Goal: Navigation & Orientation: Find specific page/section

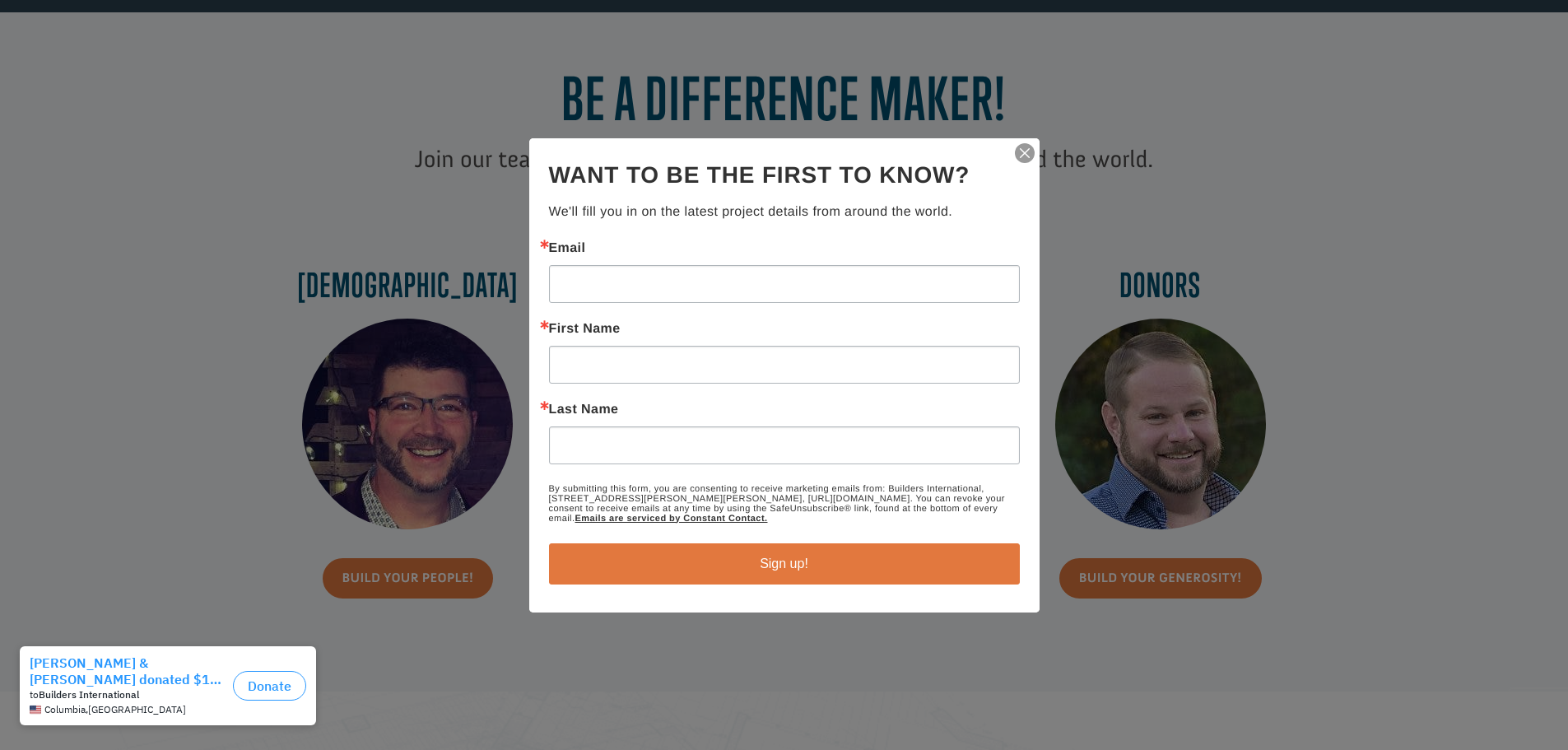
scroll to position [659, 0]
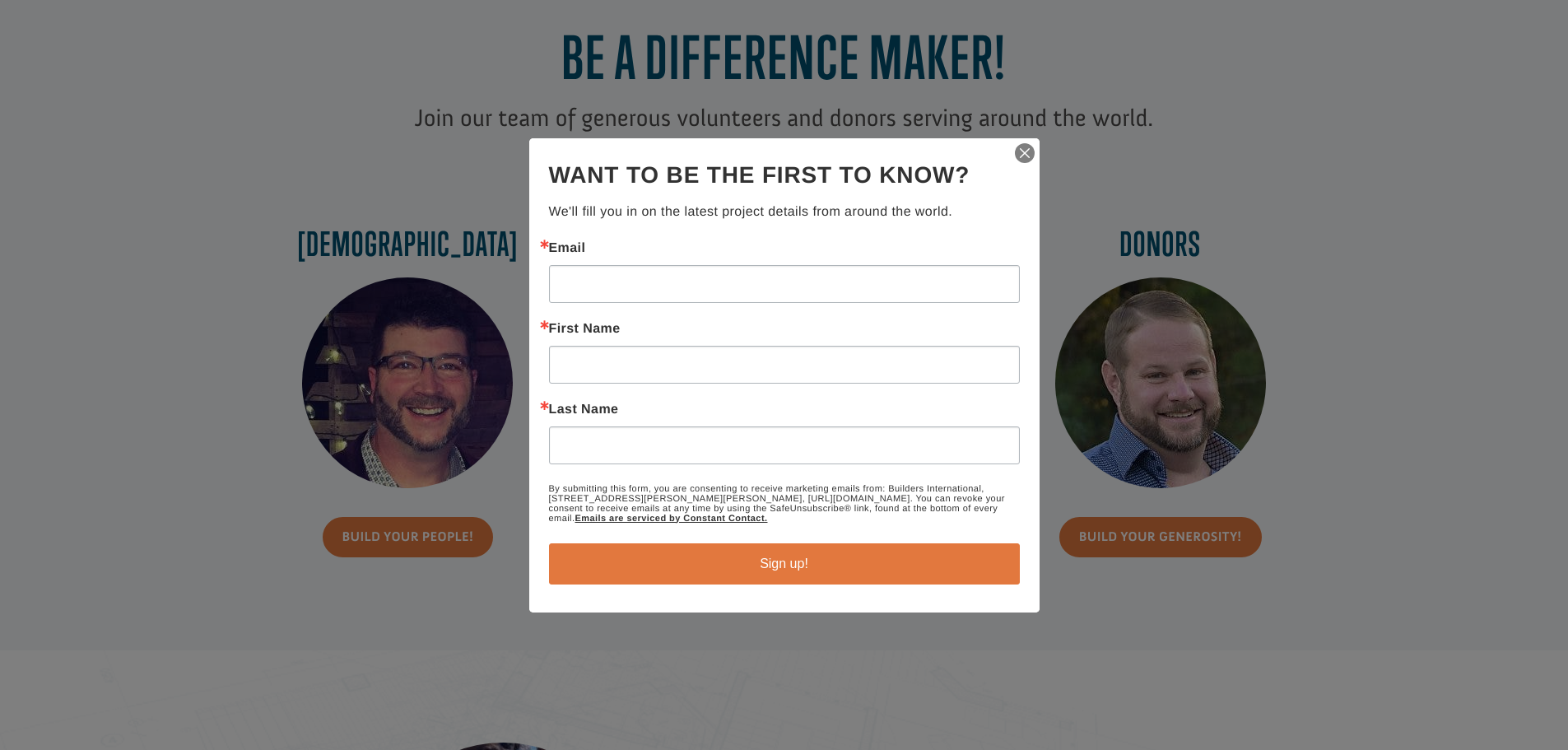
click at [1025, 151] on img "button" at bounding box center [1025, 153] width 23 height 23
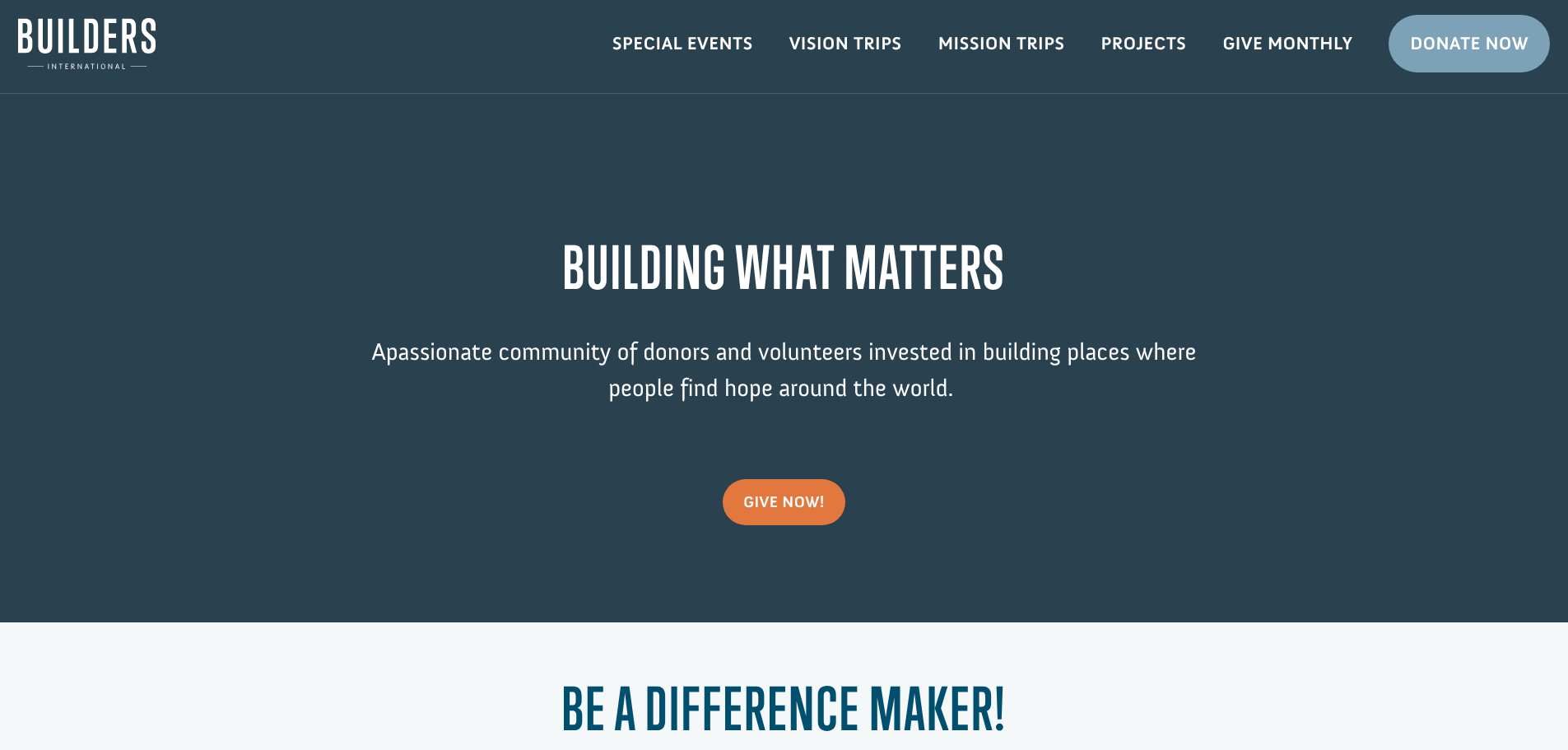
scroll to position [0, 0]
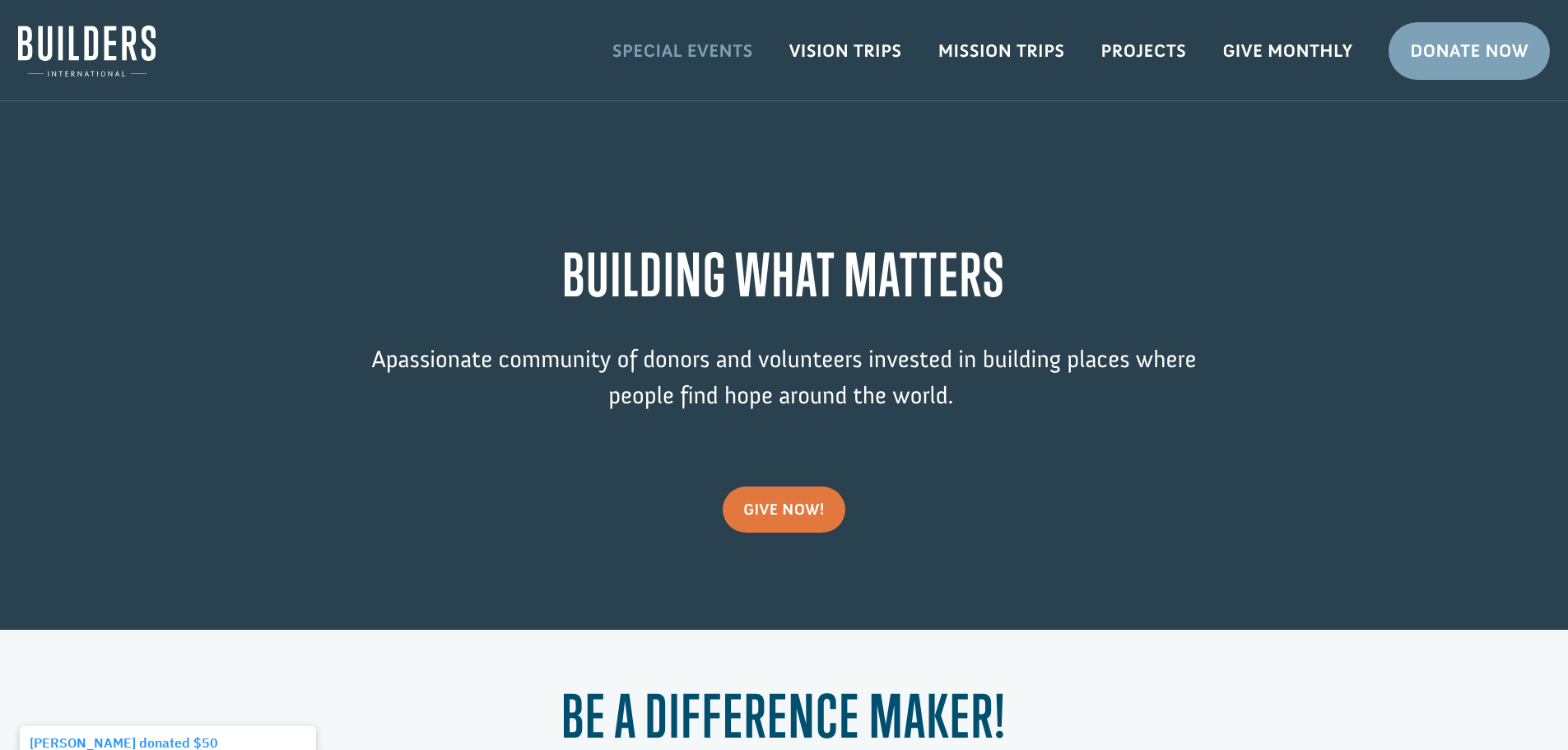
click at [686, 53] on link "Special Events" at bounding box center [683, 52] width 177 height 48
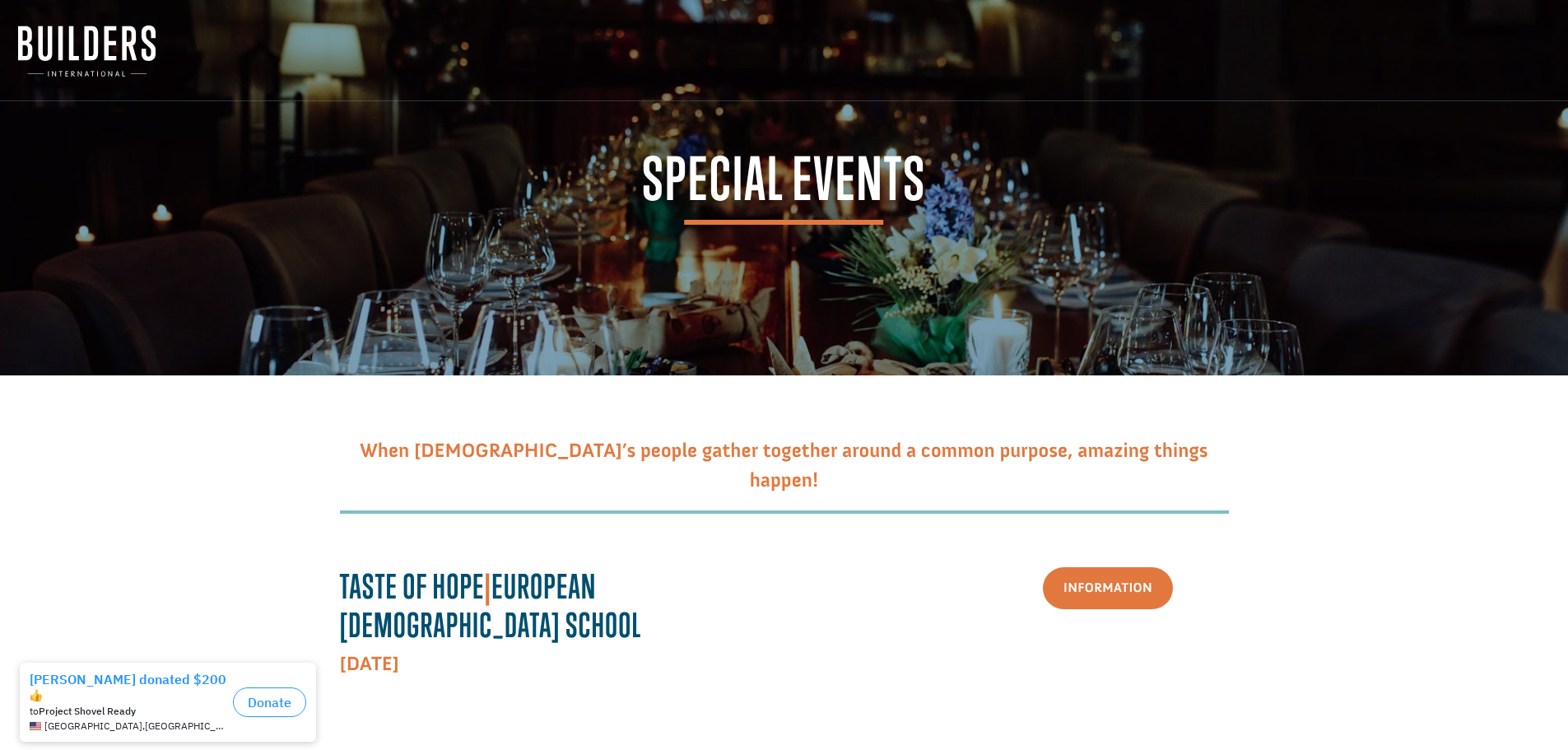
click at [71, 28] on img at bounding box center [86, 51] width 137 height 51
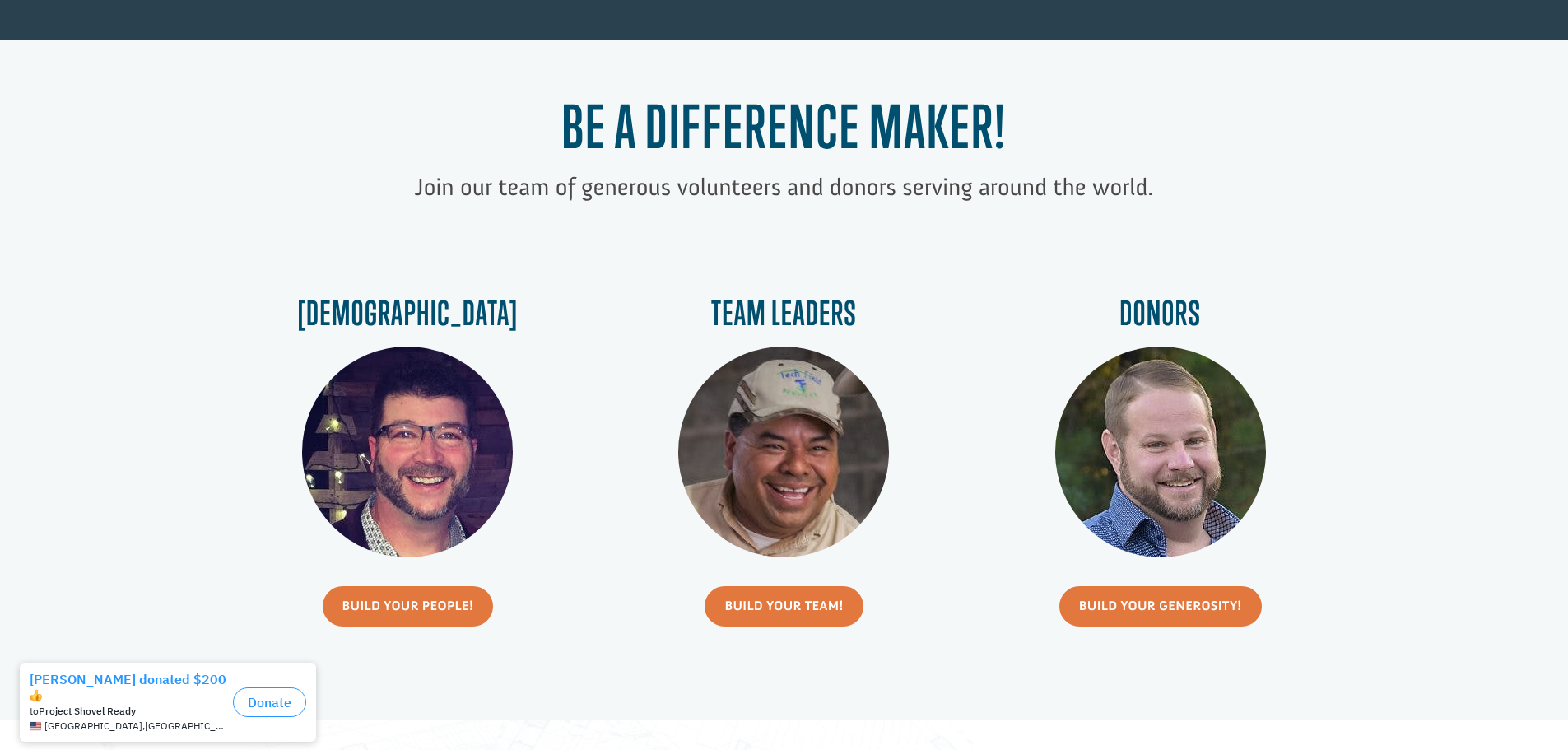
scroll to position [659, 0]
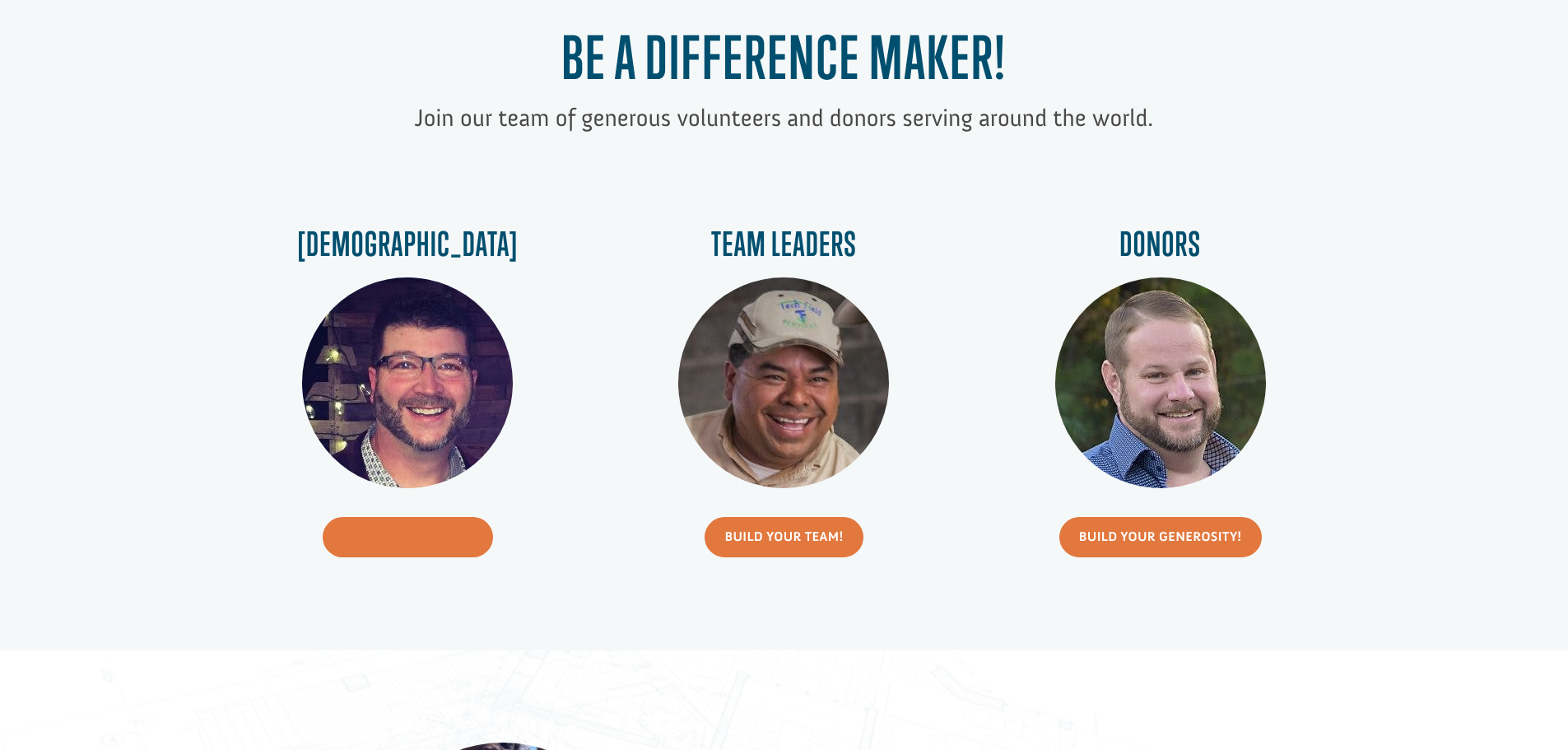
click at [419, 551] on link "Build Your People!" at bounding box center [408, 537] width 171 height 40
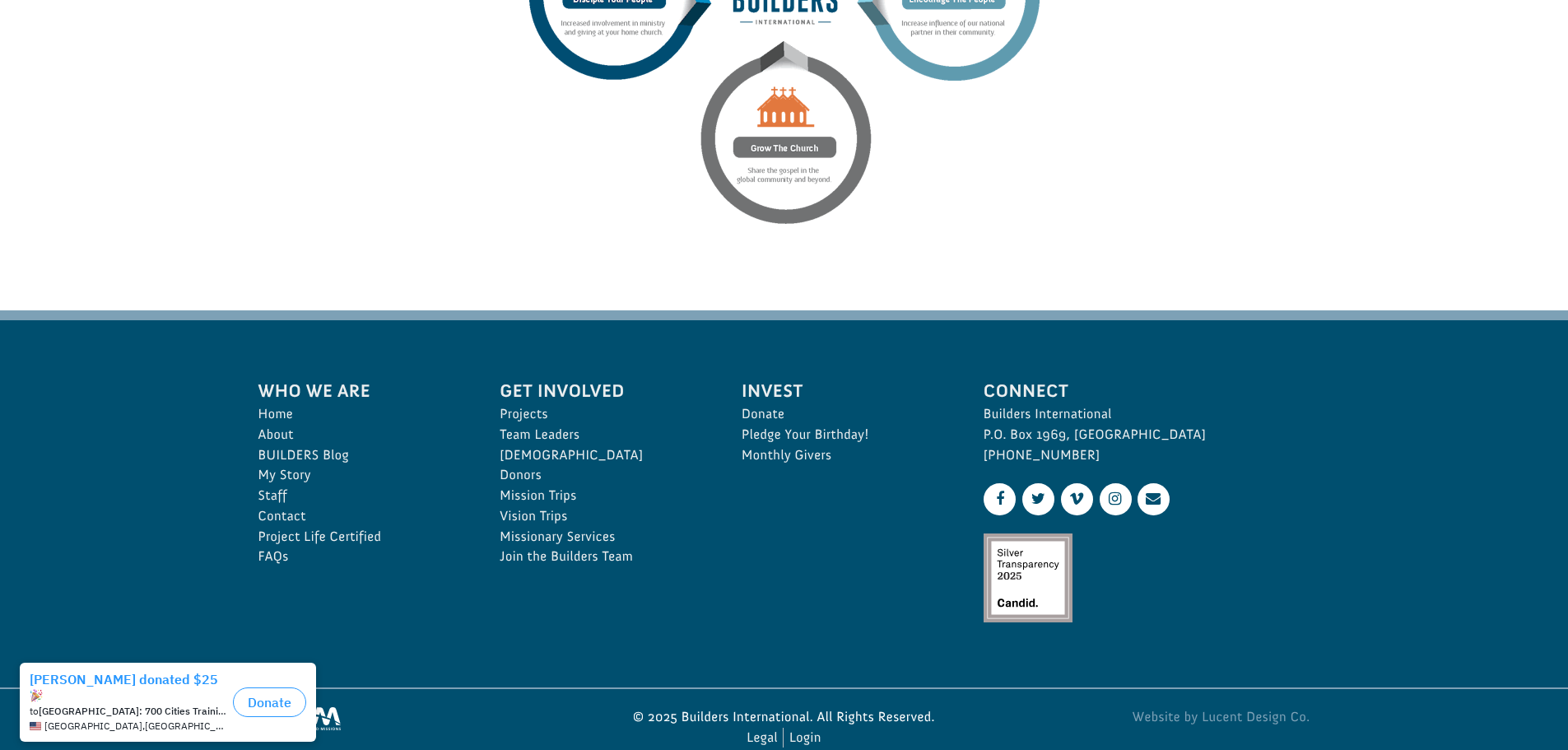
scroll to position [2702, 0]
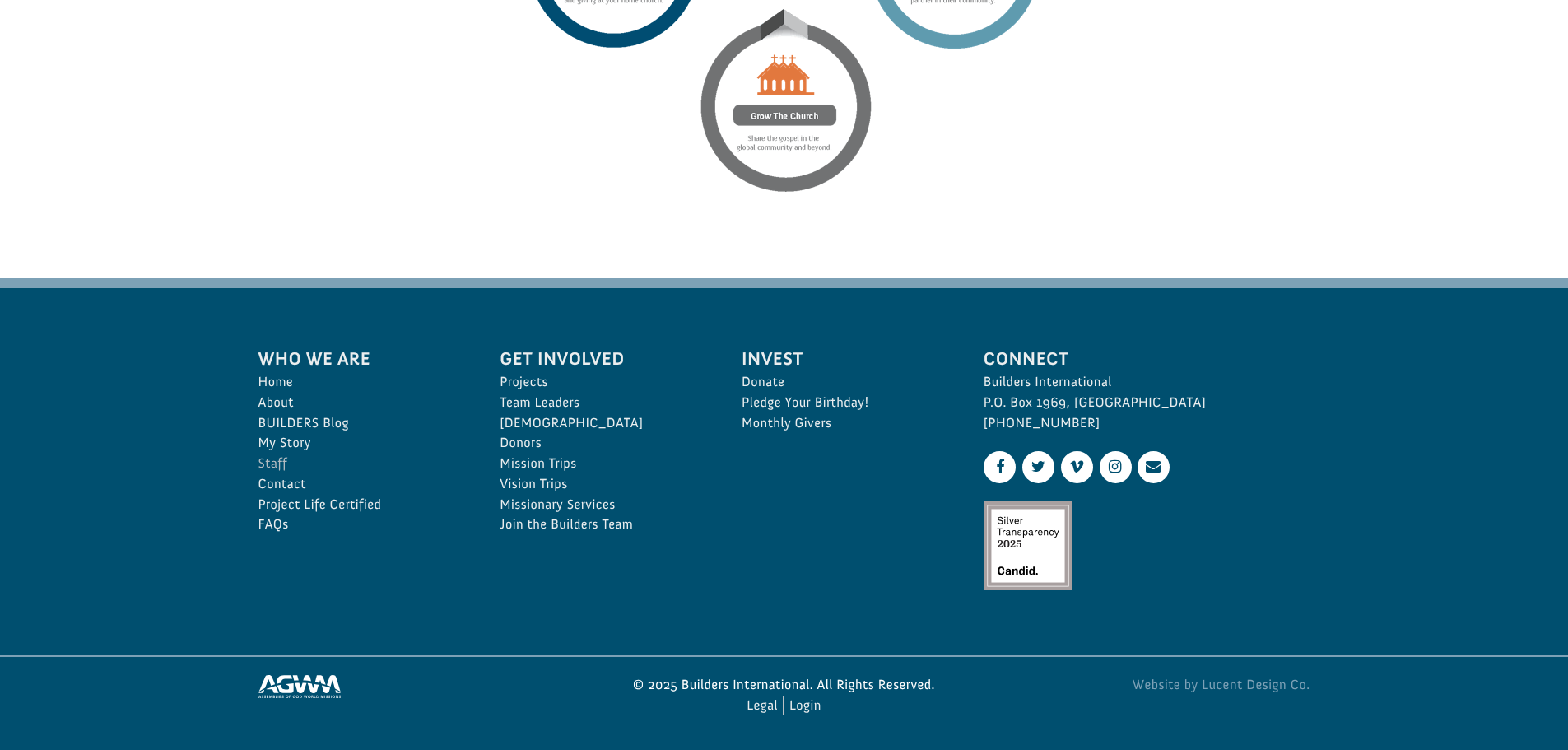
click at [286, 461] on link "Staff" at bounding box center [361, 463] width 206 height 20
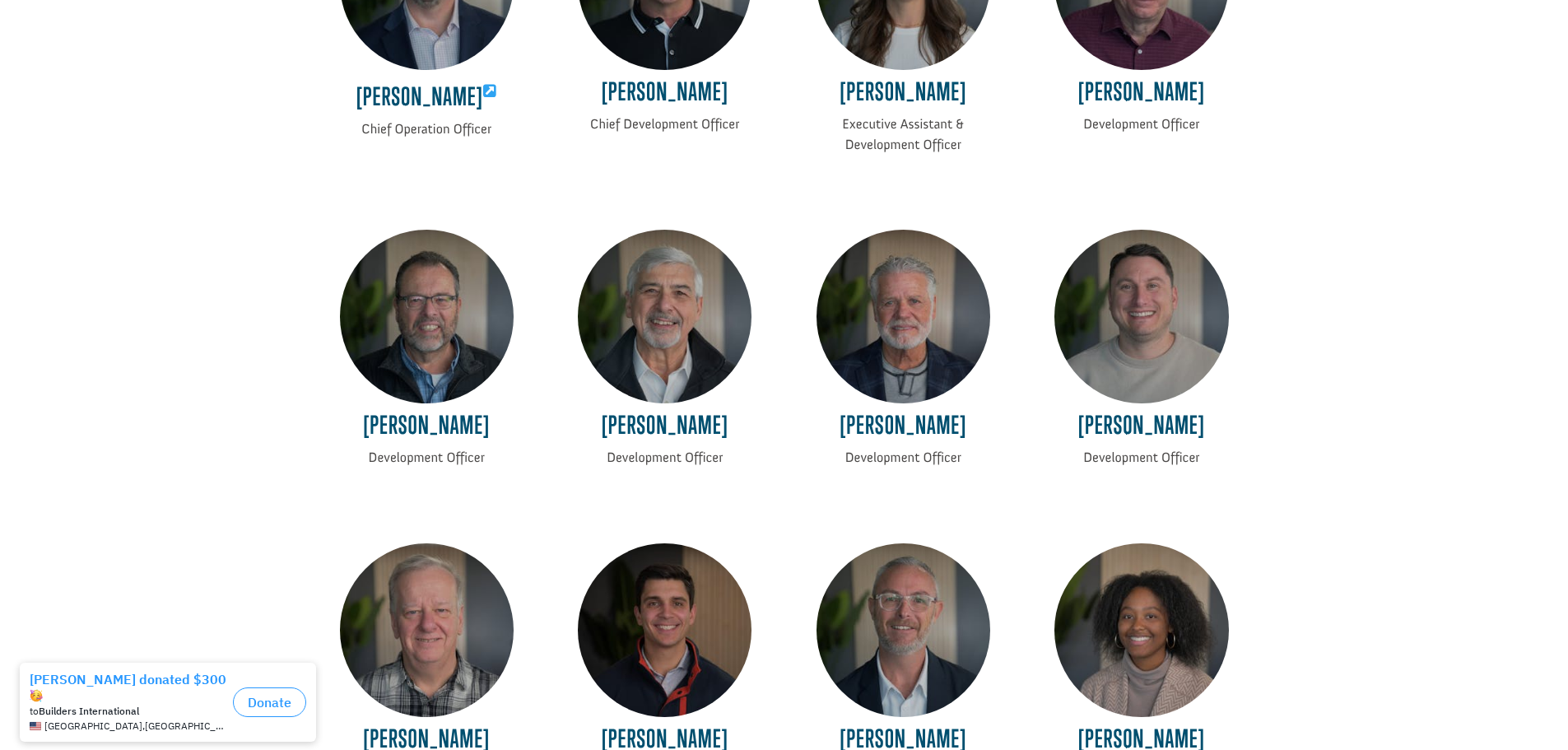
scroll to position [906, 0]
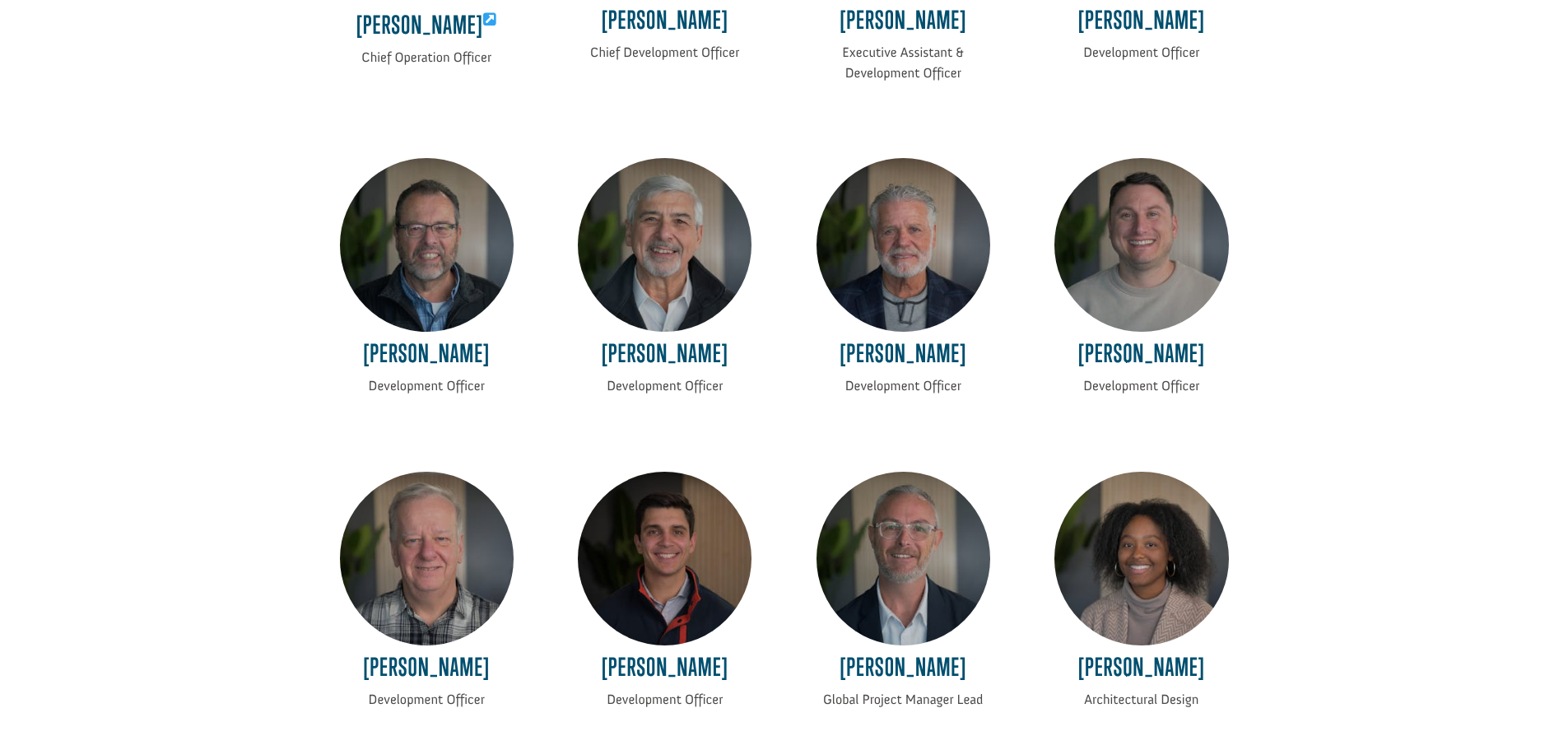
click at [1191, 289] on img at bounding box center [1141, 245] width 174 height 174
click at [1140, 357] on h4 "[PERSON_NAME]" at bounding box center [1141, 358] width 174 height 37
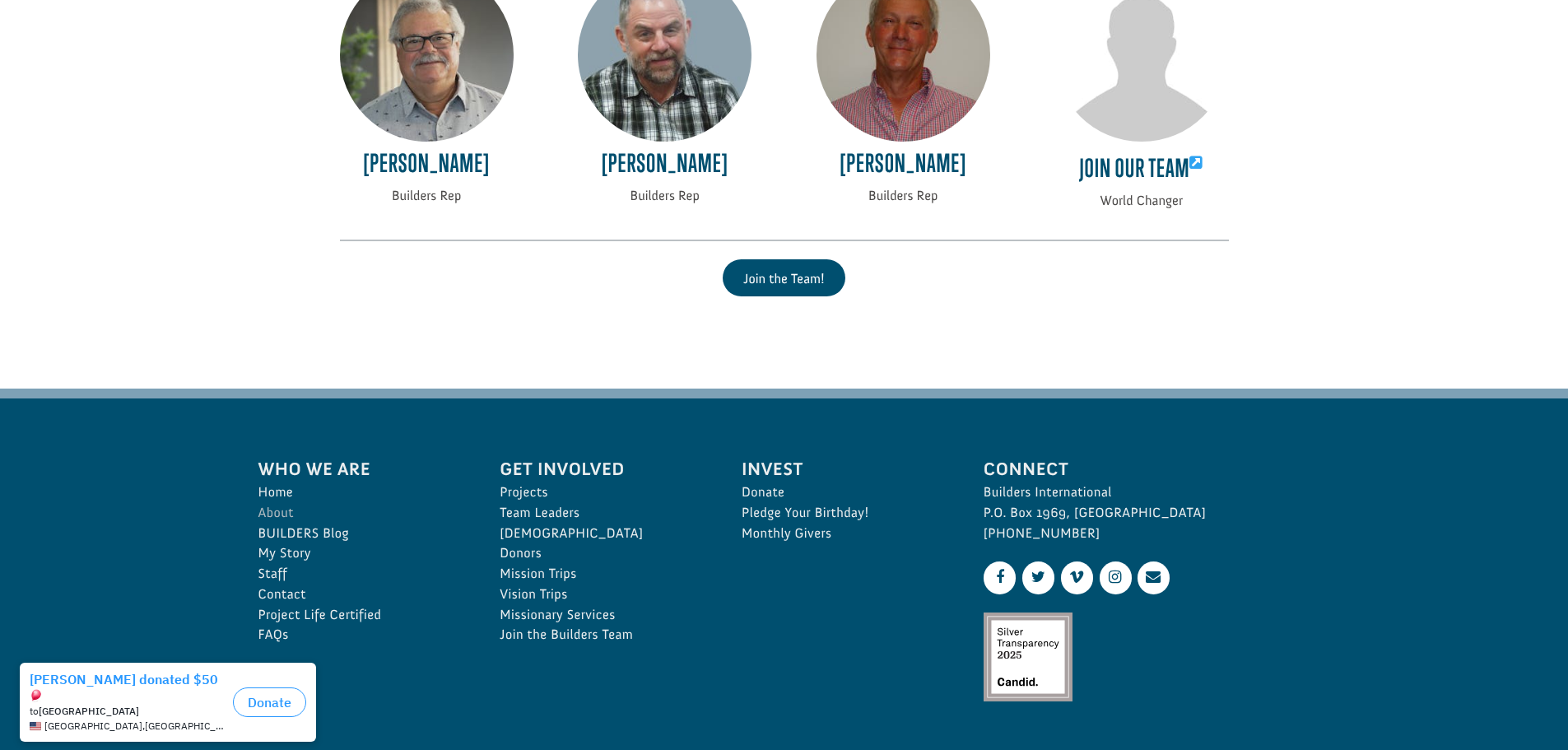
scroll to position [3830, 0]
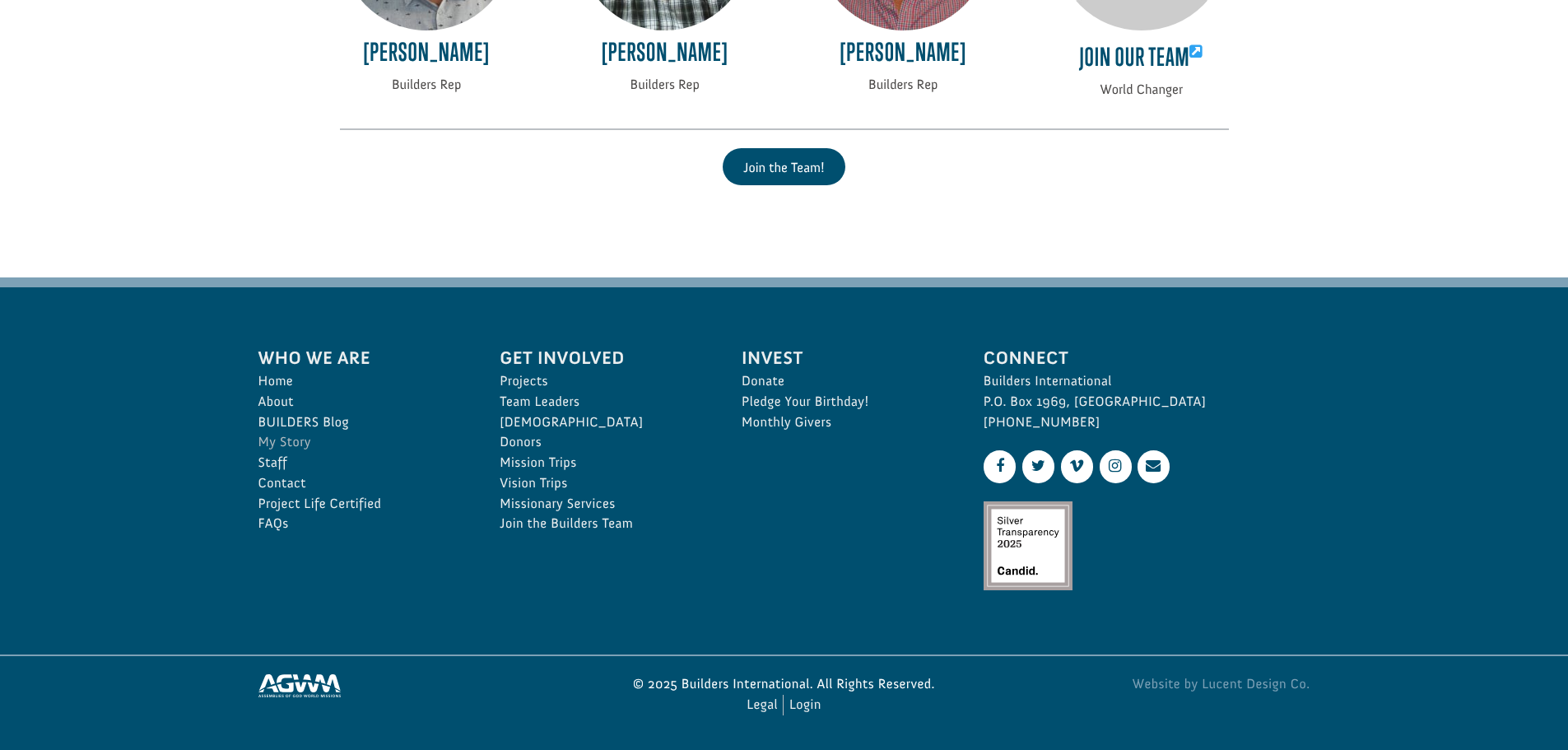
click at [289, 444] on link "My Story" at bounding box center [361, 442] width 206 height 20
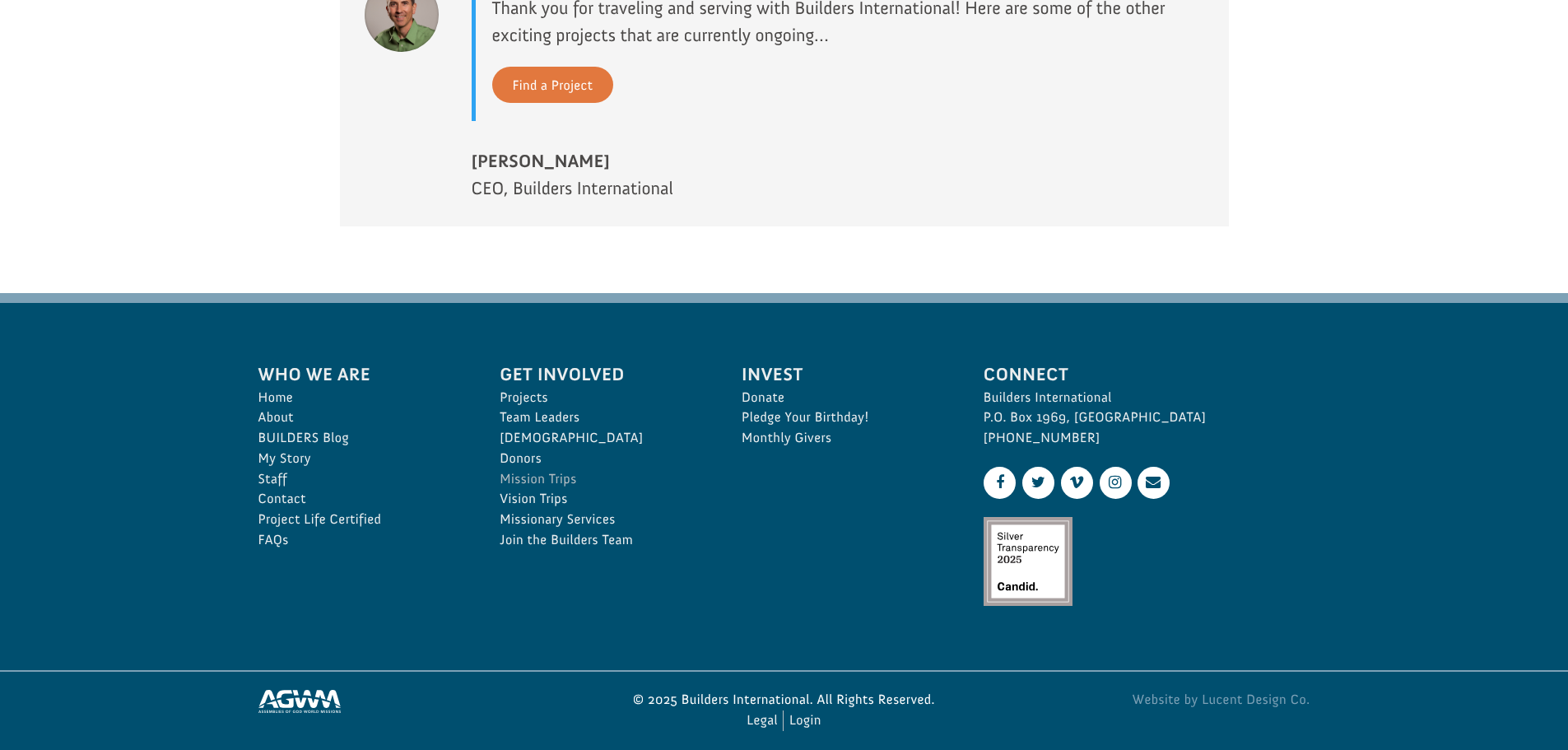
scroll to position [1684, 0]
